Goal: Task Accomplishment & Management: Manage account settings

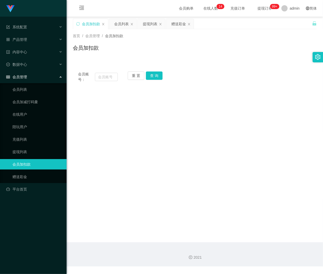
click at [118, 24] on div "会员列表" at bounding box center [121, 24] width 15 height 10
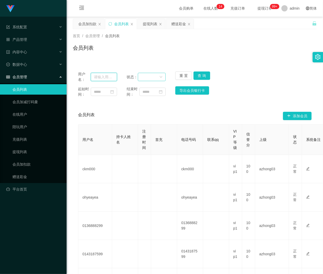
drag, startPoint x: 108, startPoint y: 77, endPoint x: 137, endPoint y: 76, distance: 28.8
click at [108, 77] on input "text" at bounding box center [104, 77] width 26 height 8
paste input "Dolph7477"
type input "Dolph7477"
click at [201, 77] on button "查 询" at bounding box center [201, 75] width 17 height 8
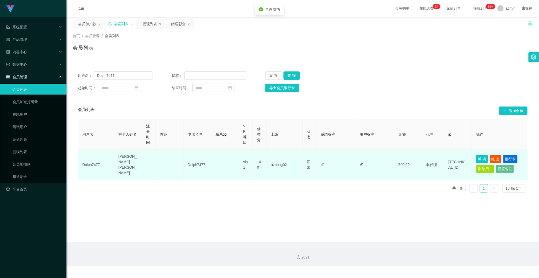
click at [322, 155] on button "编 辑" at bounding box center [483, 159] width 12 height 8
type input "Dolph7477"
type input "[PERSON_NAME] [PERSON_NAME]"
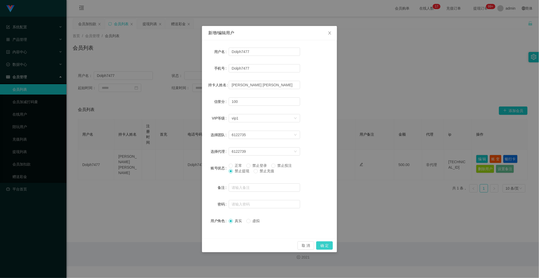
click at [322, 247] on button "确 定" at bounding box center [324, 245] width 17 height 8
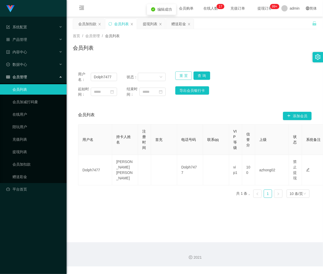
click at [180, 78] on button "重 置" at bounding box center [183, 75] width 17 height 8
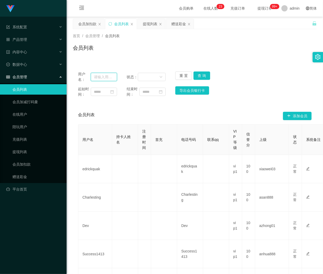
click at [104, 78] on input "text" at bounding box center [104, 77] width 26 height 8
paste input "EddySim1"
type input "EddySim1"
click at [201, 72] on button "查 询" at bounding box center [201, 75] width 17 height 8
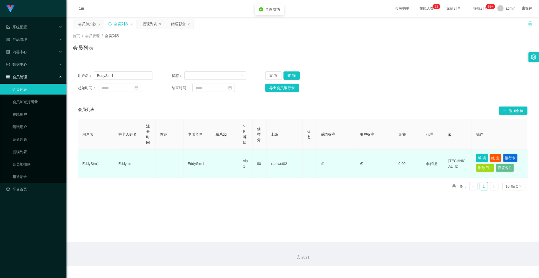
click at [322, 156] on button "编 辑" at bounding box center [483, 158] width 12 height 8
type input "EddySim1"
type input "Eddysim"
type input "80"
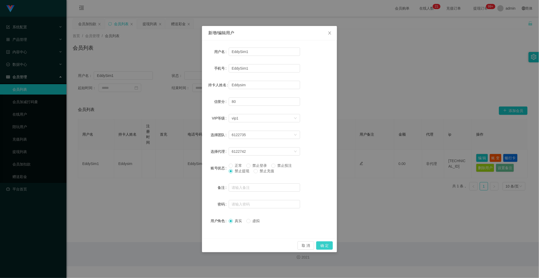
click at [322, 244] on button "确 定" at bounding box center [324, 245] width 17 height 8
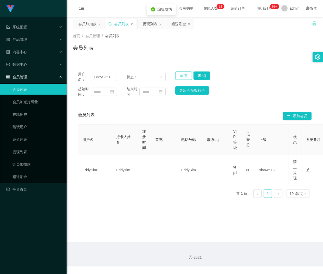
click at [181, 75] on button "重 置" at bounding box center [183, 75] width 17 height 8
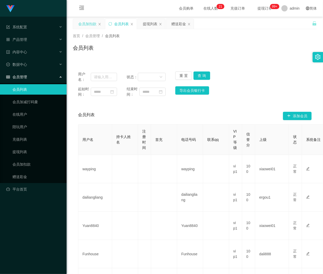
click at [86, 22] on div "会员加扣款" at bounding box center [87, 24] width 18 height 10
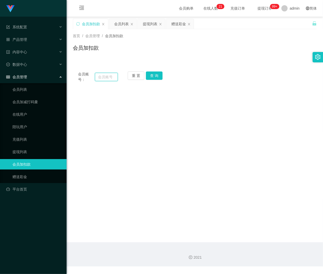
click at [108, 77] on input "text" at bounding box center [106, 77] width 23 height 8
paste input "Abcdmnbvc"
type input "Abcdmnbvc"
click at [152, 76] on button "查 询" at bounding box center [154, 75] width 17 height 8
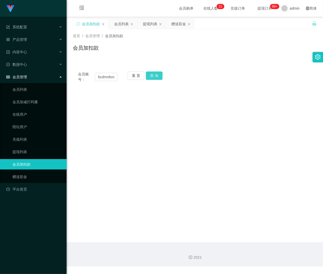
scroll to position [0, 0]
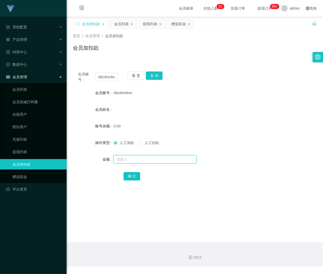
click at [133, 157] on input "text" at bounding box center [154, 159] width 83 height 8
type input "30"
click at [131, 176] on button "确 定" at bounding box center [131, 176] width 17 height 8
click at [134, 74] on button "重 置" at bounding box center [136, 75] width 17 height 8
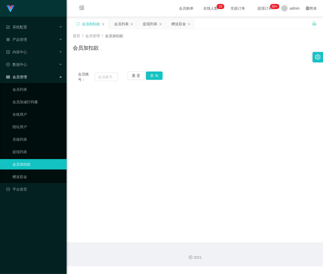
click at [124, 23] on div "会员列表" at bounding box center [121, 24] width 15 height 10
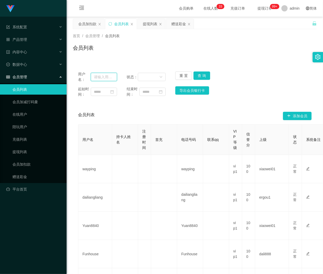
click at [109, 77] on input "text" at bounding box center [104, 77] width 26 height 8
paste input "Kjh1996"
type input "Kjh1996"
drag, startPoint x: 199, startPoint y: 74, endPoint x: 210, endPoint y: 71, distance: 11.7
click at [199, 74] on button "查 询" at bounding box center [201, 75] width 17 height 8
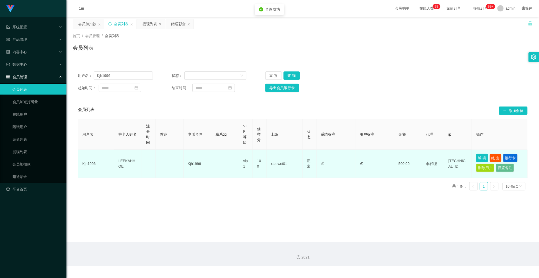
drag, startPoint x: 481, startPoint y: 156, endPoint x: 476, endPoint y: 157, distance: 5.3
click at [322, 156] on button "编 辑" at bounding box center [483, 158] width 12 height 8
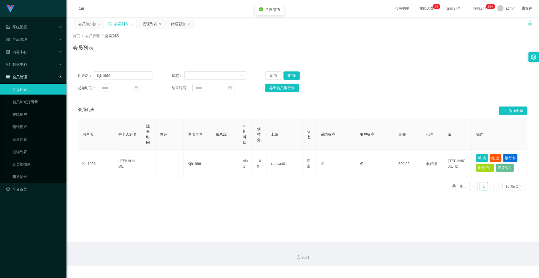
type input "Kjh1996"
type input "LEEKAHHOE"
type input "100"
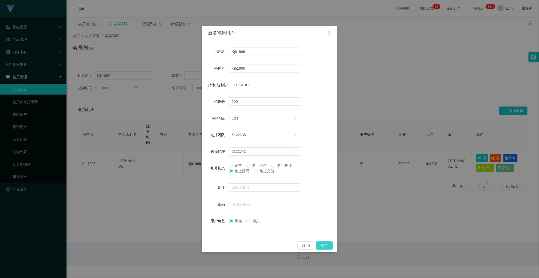
click at [322, 243] on button "确 定" at bounding box center [324, 245] width 17 height 8
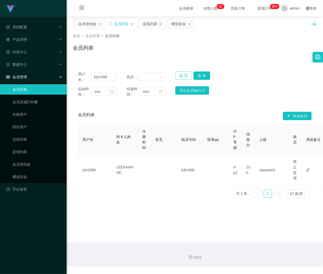
click at [181, 75] on button "重 置" at bounding box center [183, 75] width 17 height 8
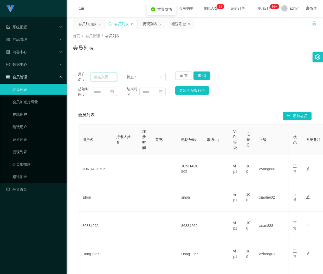
click at [108, 78] on input "text" at bounding box center [104, 77] width 26 height 8
paste input "kean1002"
type input "kean1002"
click at [201, 74] on button "查 询" at bounding box center [201, 75] width 17 height 8
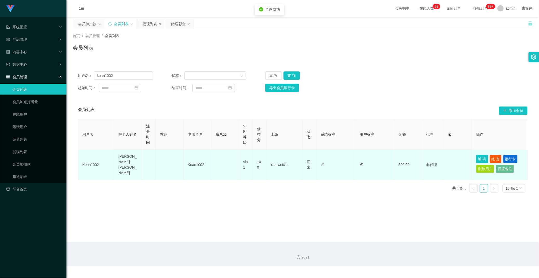
click at [322, 156] on button "编 辑" at bounding box center [483, 159] width 12 height 8
type input "Kean1002"
type input "[PERSON_NAME] [PERSON_NAME]"
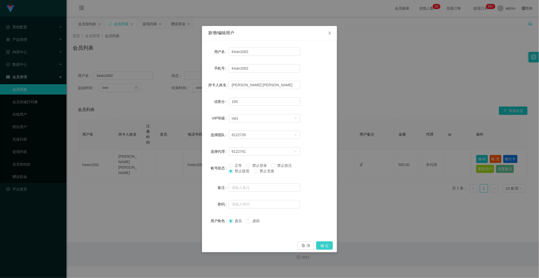
click at [322, 246] on button "确 定" at bounding box center [324, 245] width 17 height 8
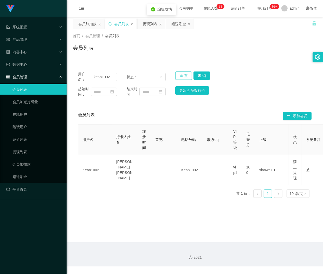
click at [179, 76] on button "重 置" at bounding box center [183, 75] width 17 height 8
